Goal: Information Seeking & Learning: Learn about a topic

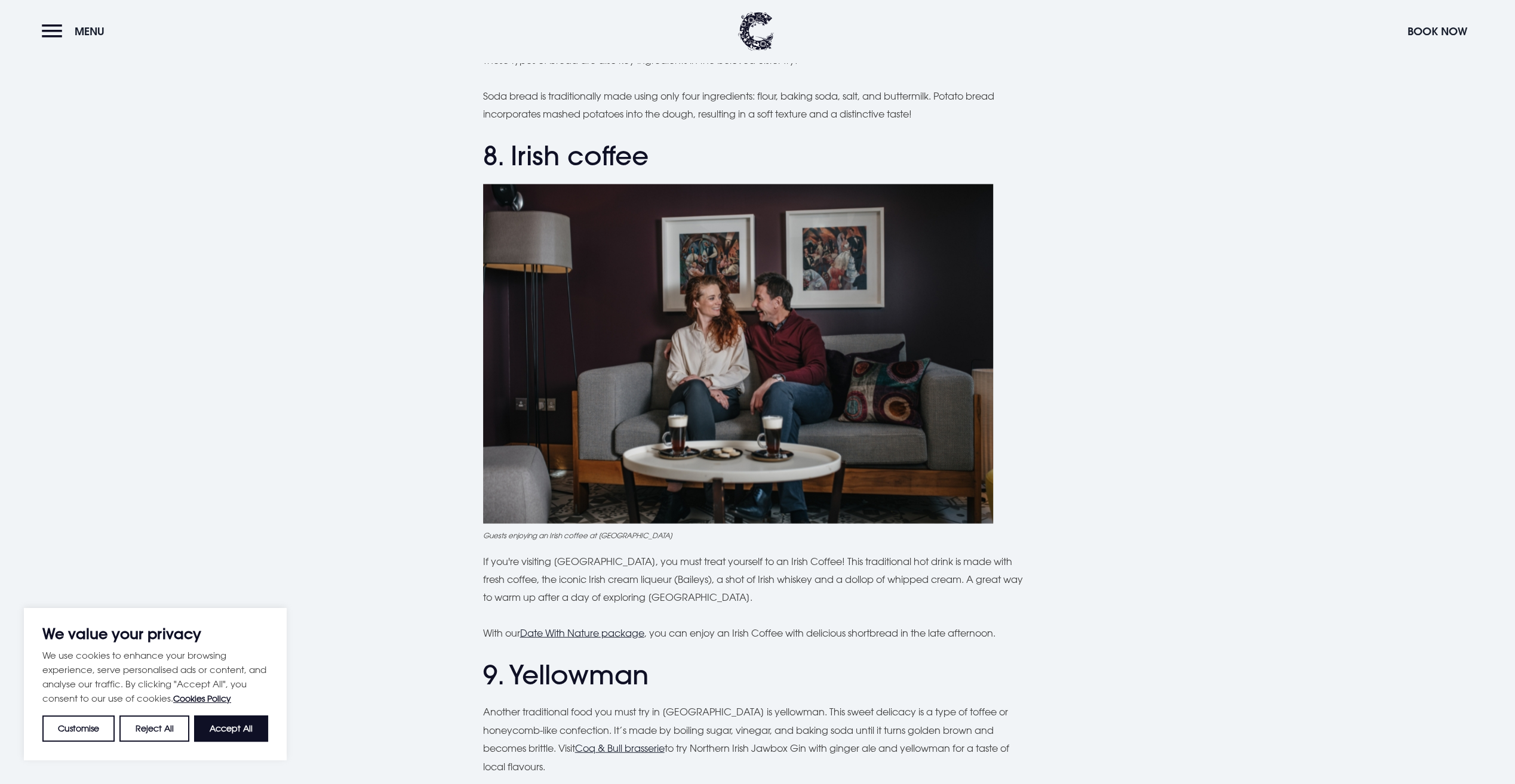
scroll to position [2149, 0]
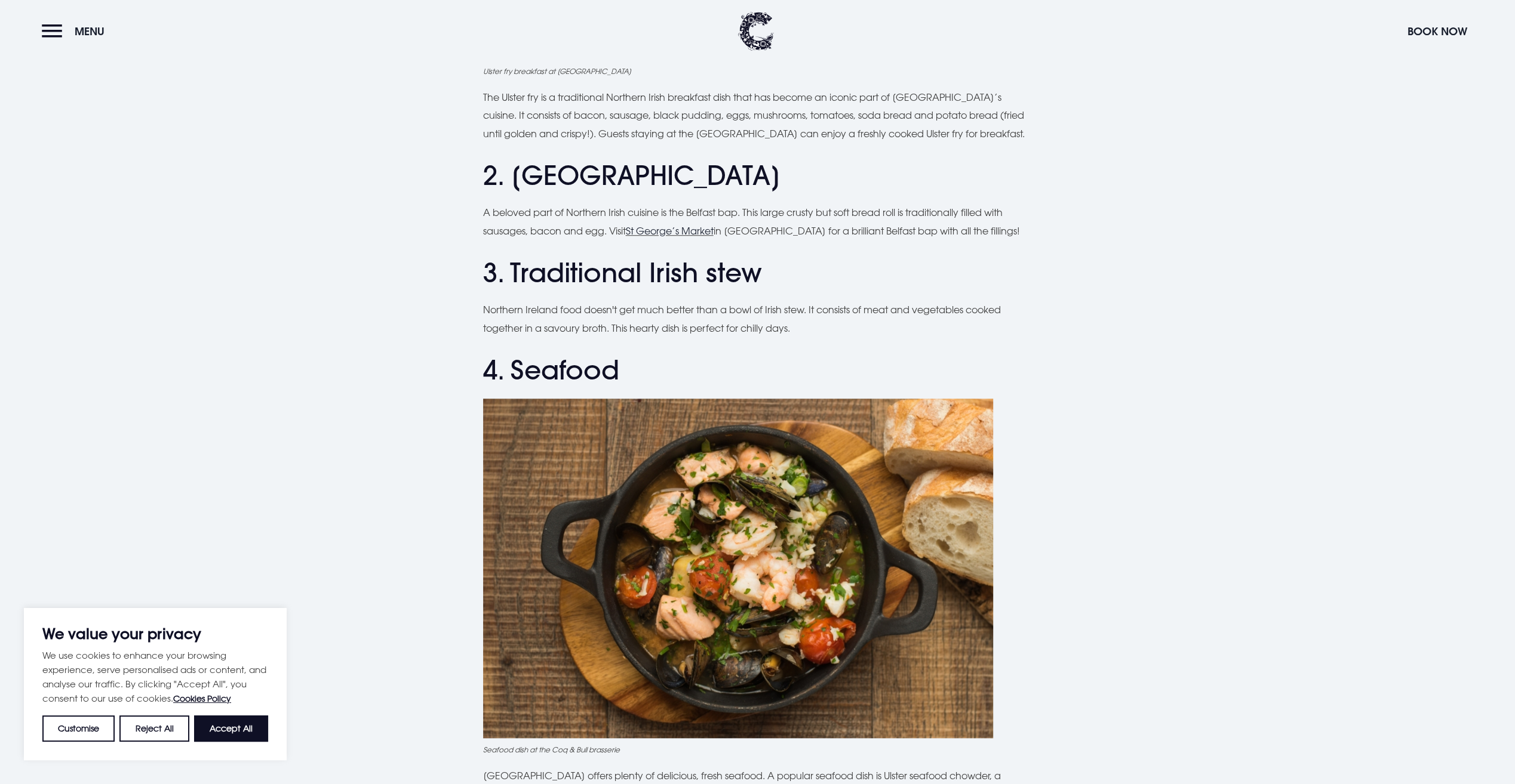
scroll to position [835, 0]
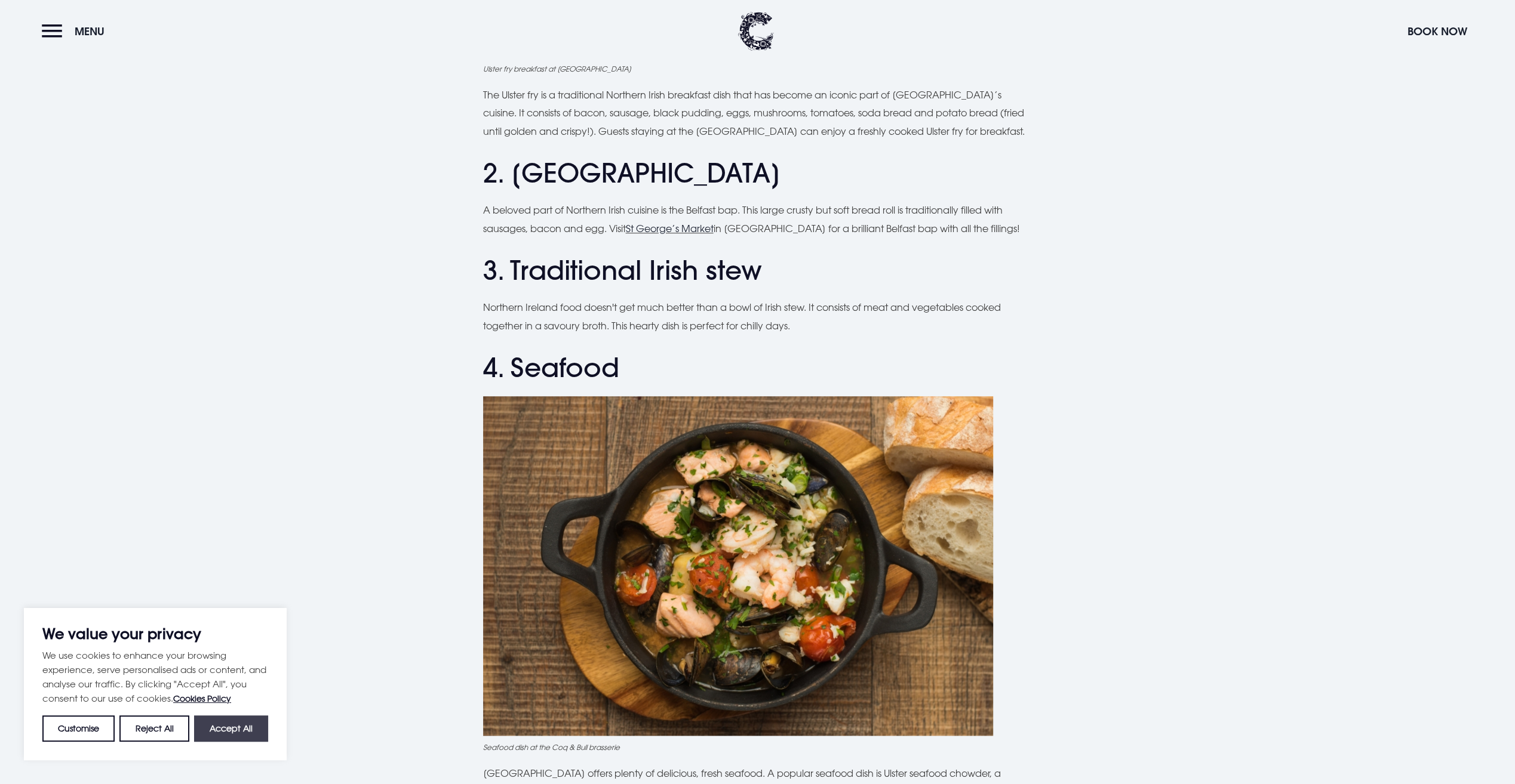
click at [240, 733] on button "Accept All" at bounding box center [231, 728] width 74 height 26
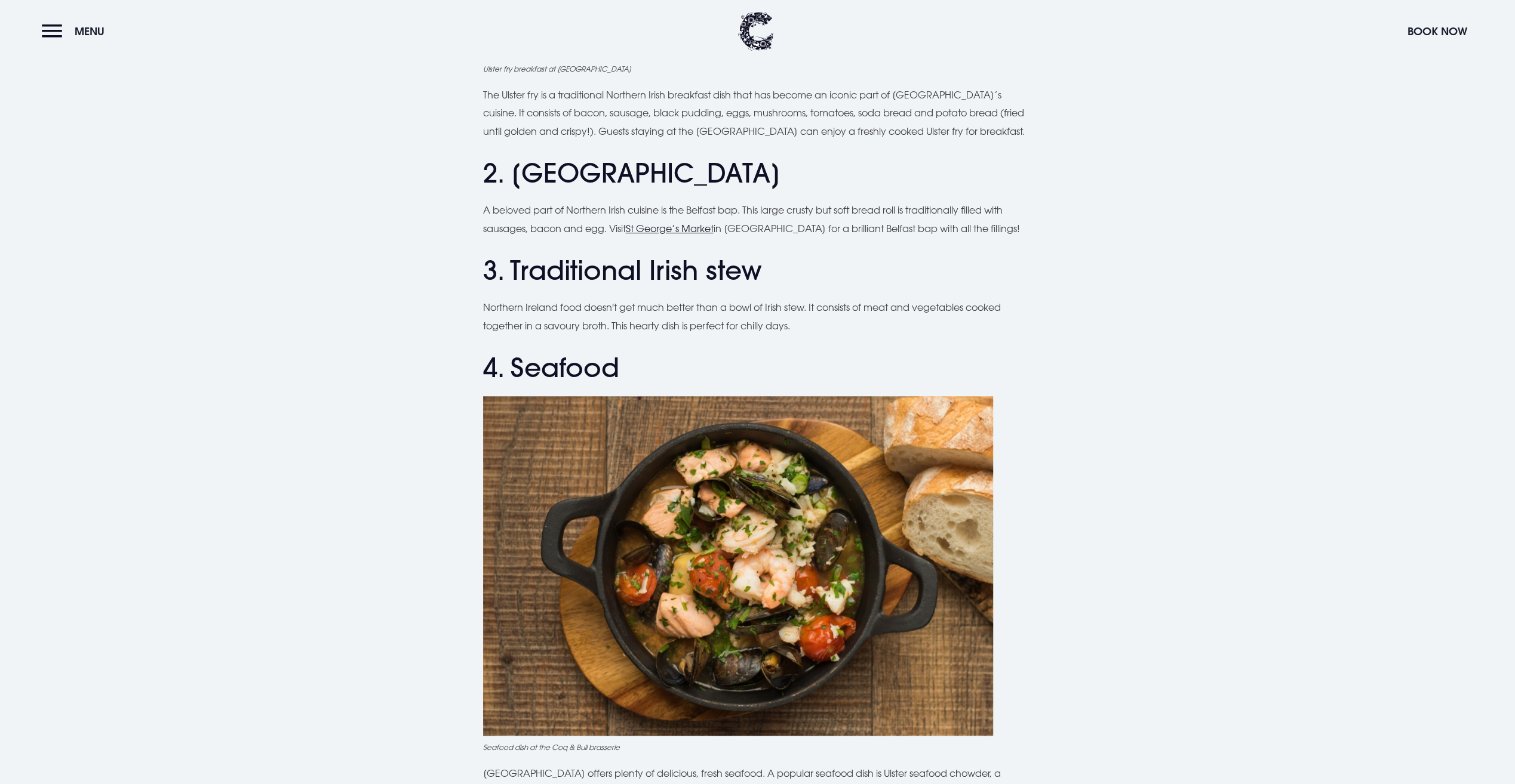
checkbox input "true"
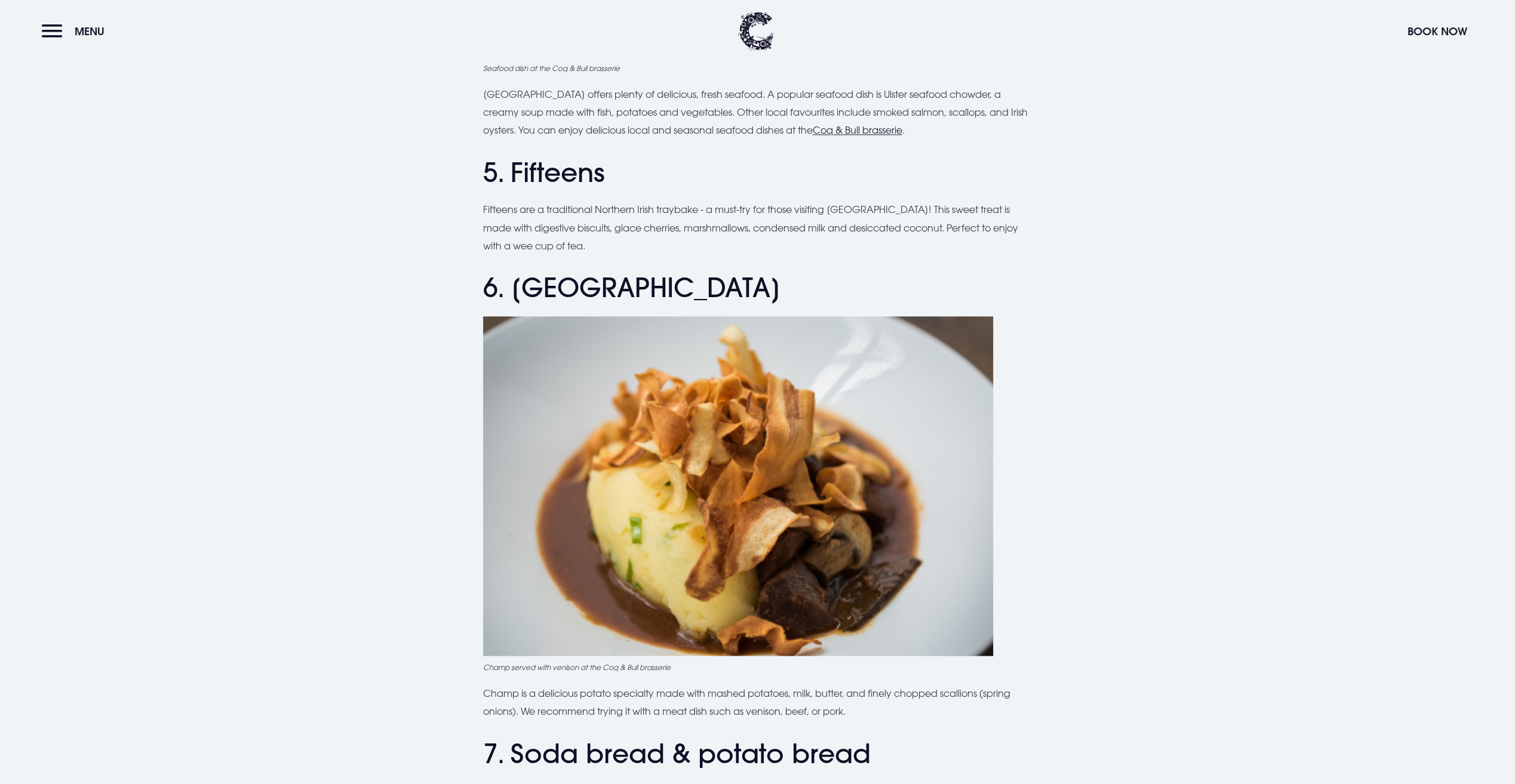
scroll to position [1910, 0]
